Goal: Book appointment/travel/reservation

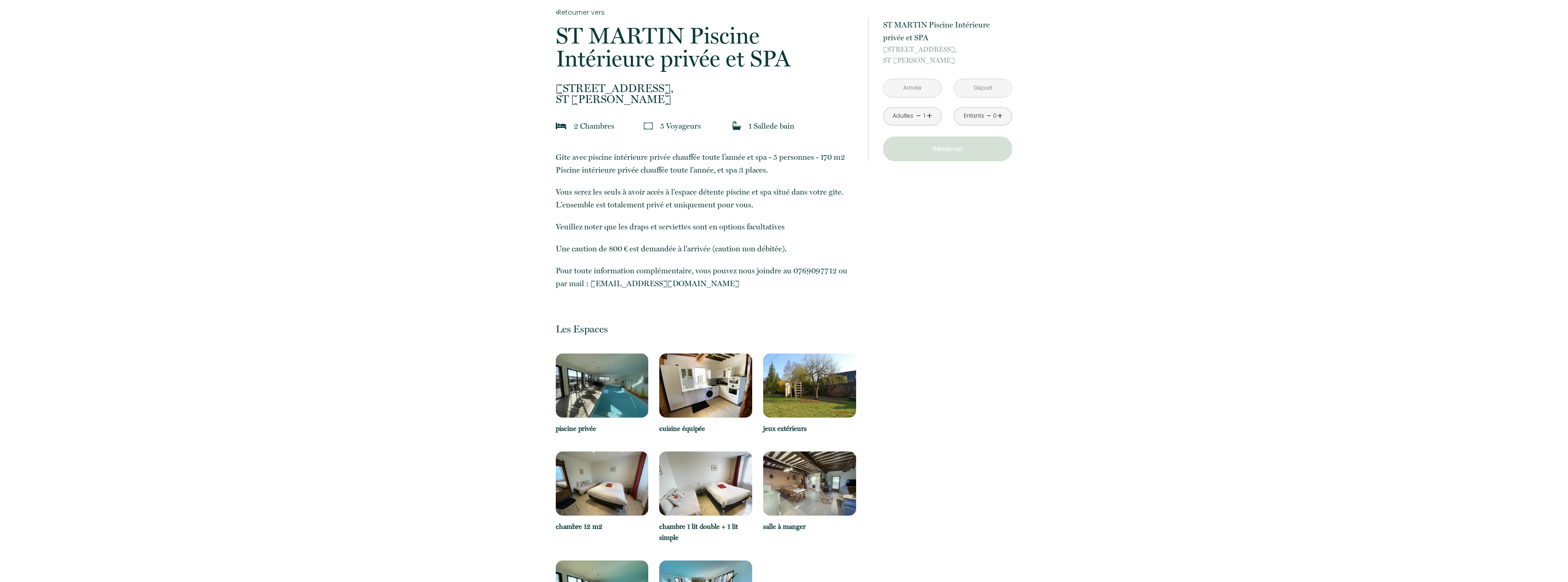
scroll to position [91, 0]
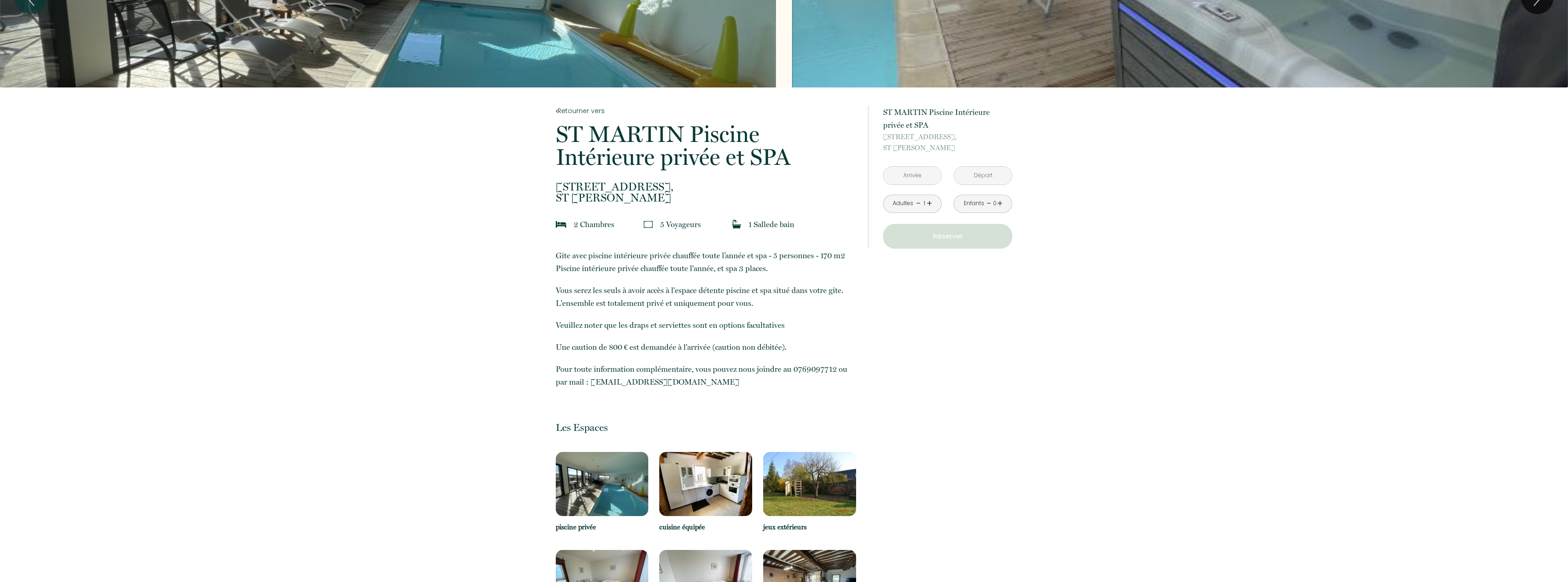
click at [920, 172] on input "text" at bounding box center [912, 175] width 58 height 18
click at [1013, 192] on span ">" at bounding box center [1011, 194] width 19 height 18
click at [954, 284] on span "22" at bounding box center [953, 286] width 19 height 18
type input "[DATE]"
click at [992, 176] on input "[DATE]" at bounding box center [982, 175] width 58 height 18
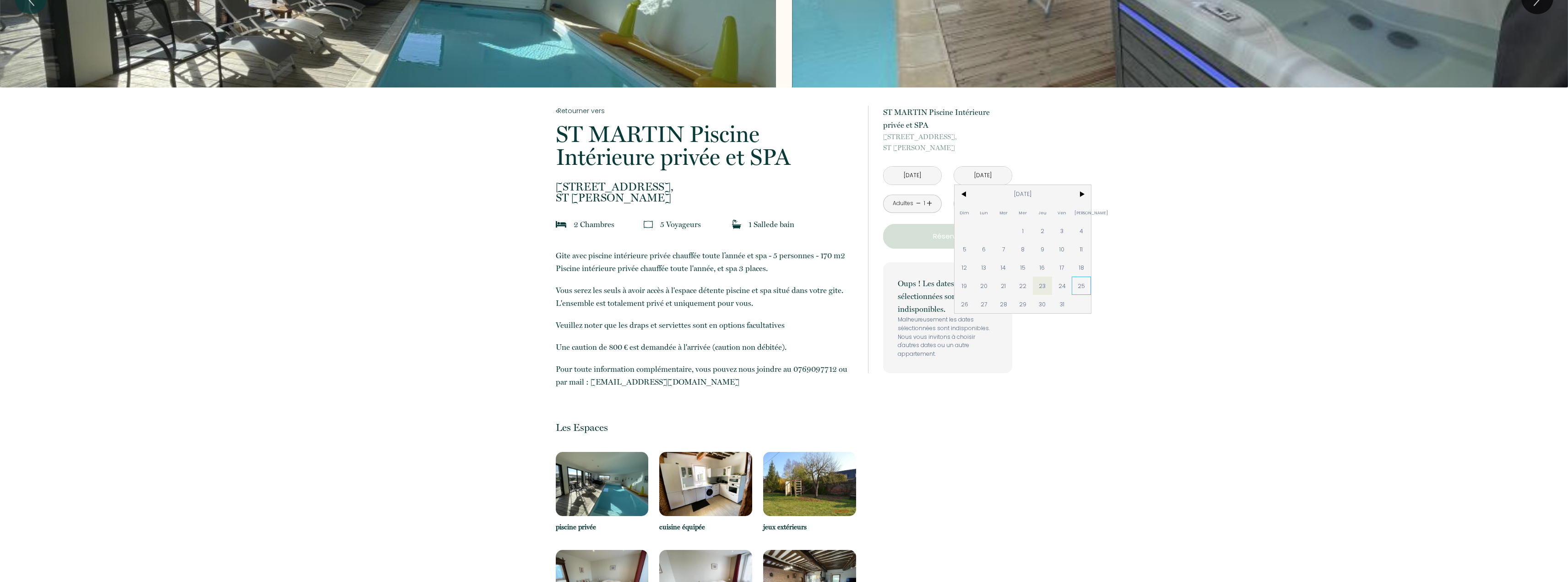
click at [1082, 285] on span "25" at bounding box center [1082, 286] width 19 height 18
type input "[DATE]"
click at [923, 173] on input "[DATE]" at bounding box center [912, 175] width 58 height 18
click at [1012, 265] on span "18" at bounding box center [1011, 267] width 19 height 18
type input "[DATE]"
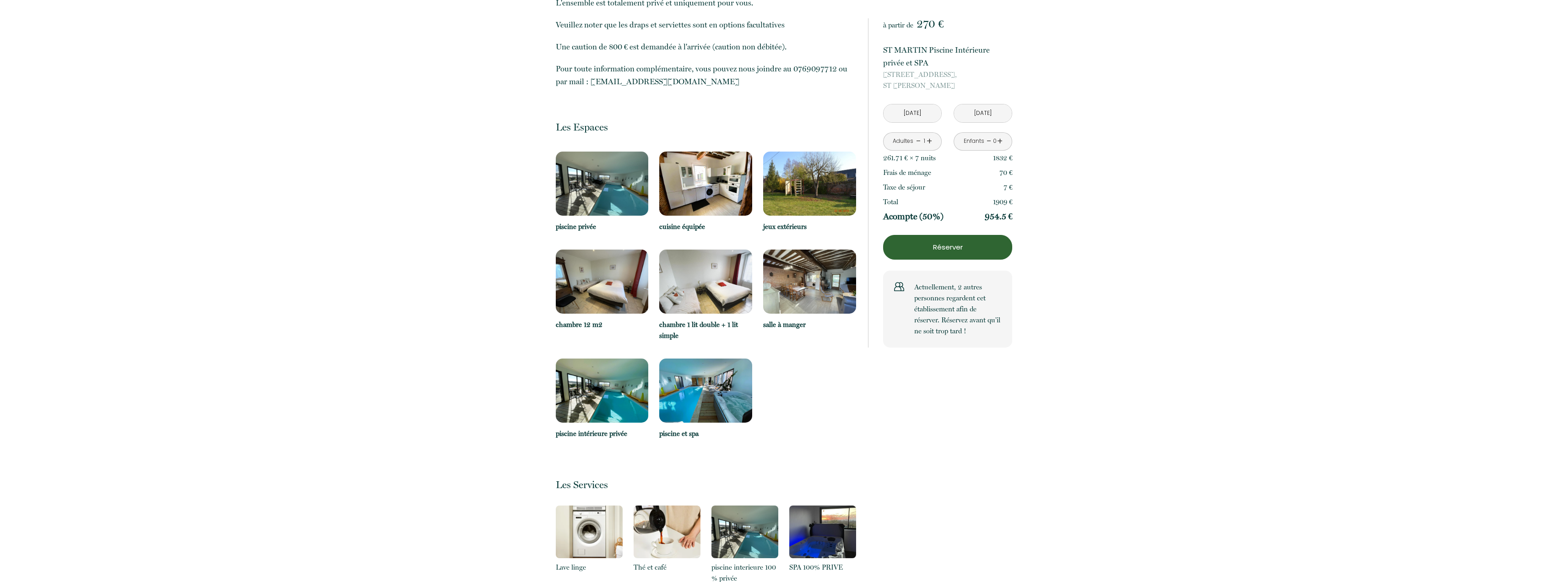
scroll to position [412, 0]
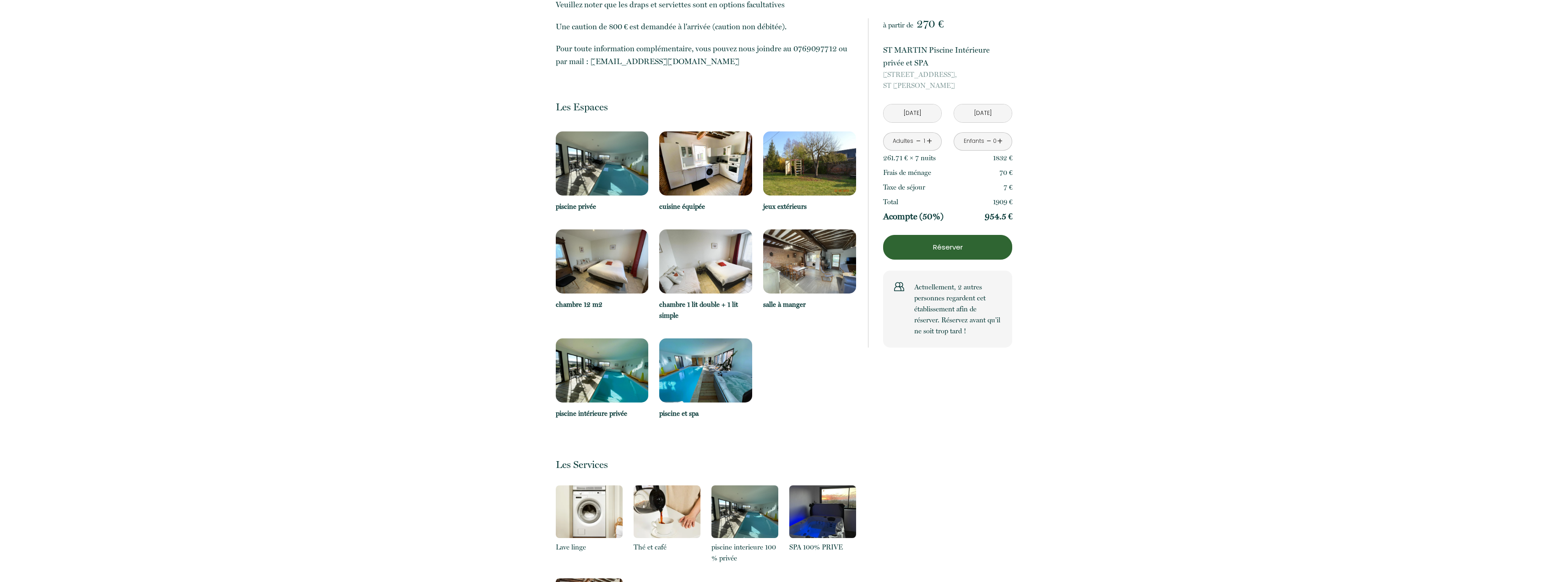
click at [695, 371] on img at bounding box center [705, 370] width 93 height 64
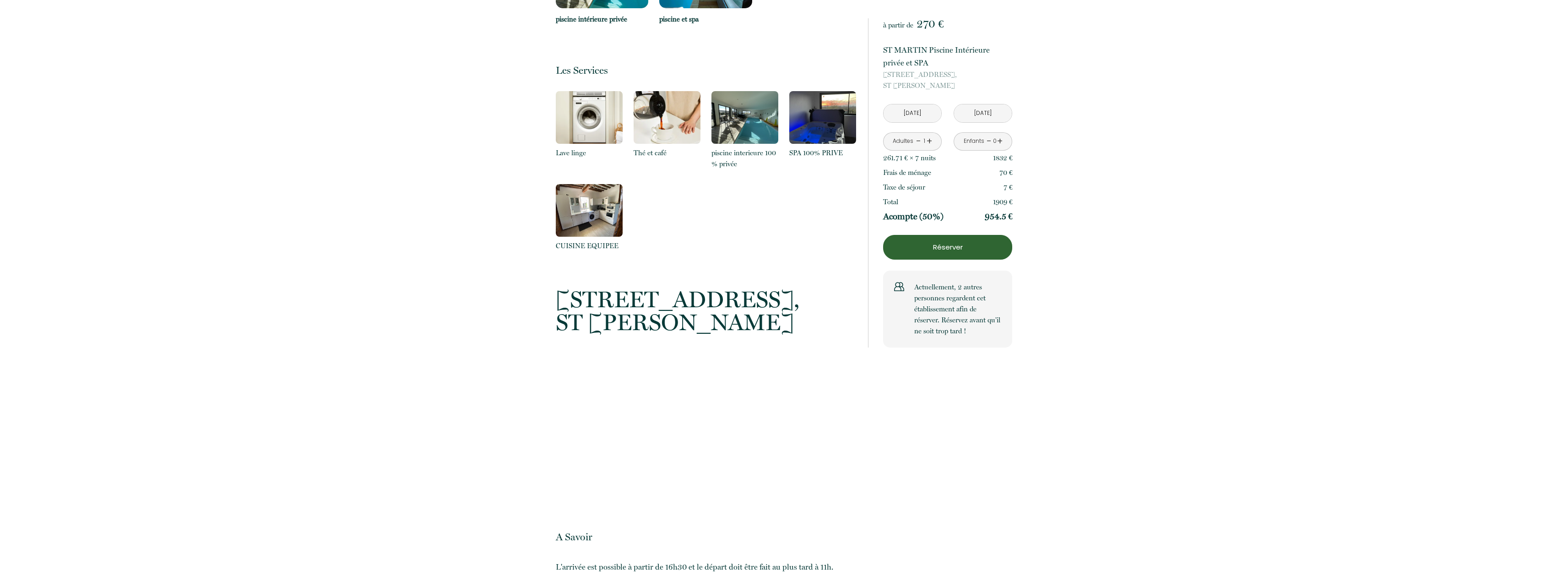
scroll to position [916, 0]
